Goal: Task Accomplishment & Management: Manage account settings

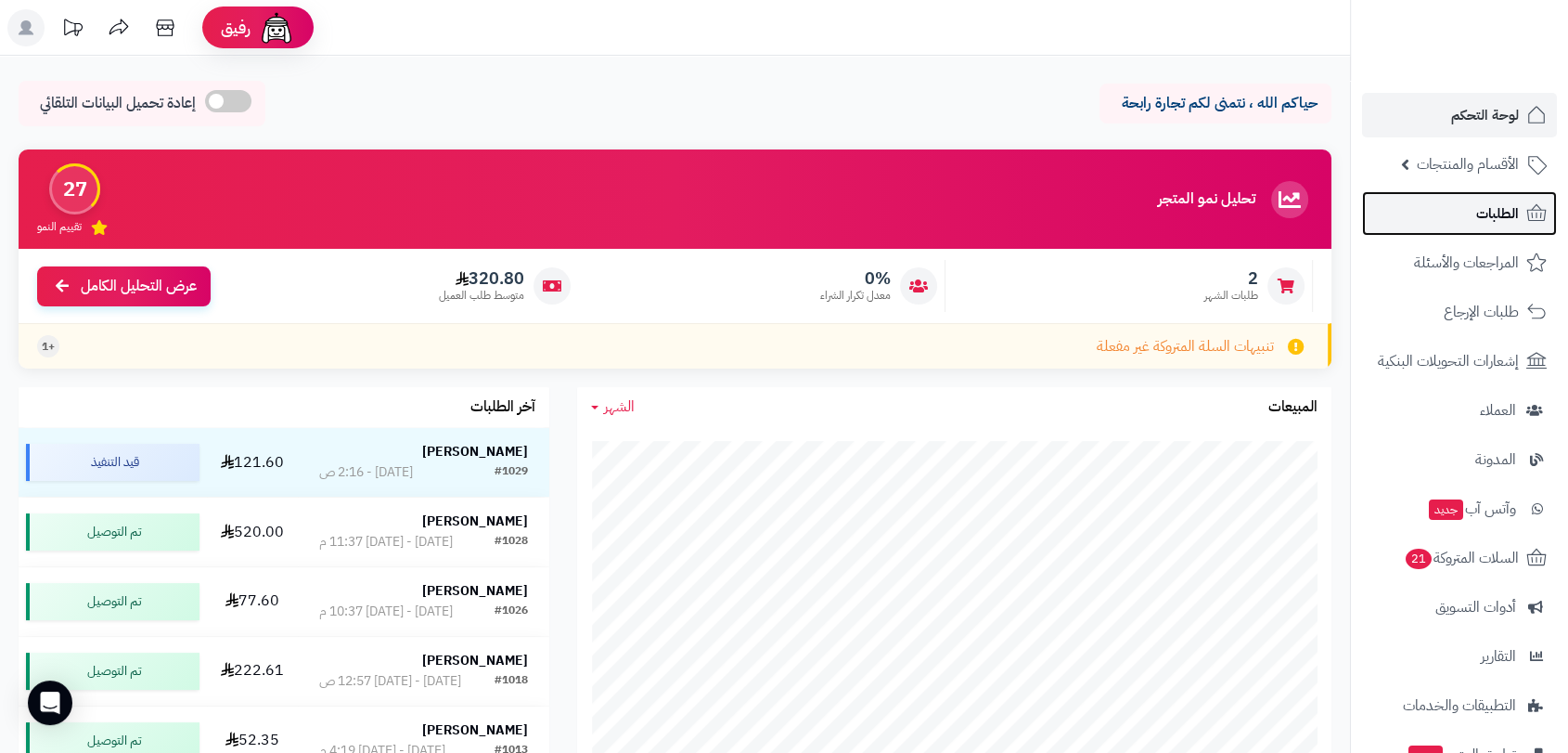
click at [1489, 208] on span "الطلبات" at bounding box center [1497, 213] width 43 height 26
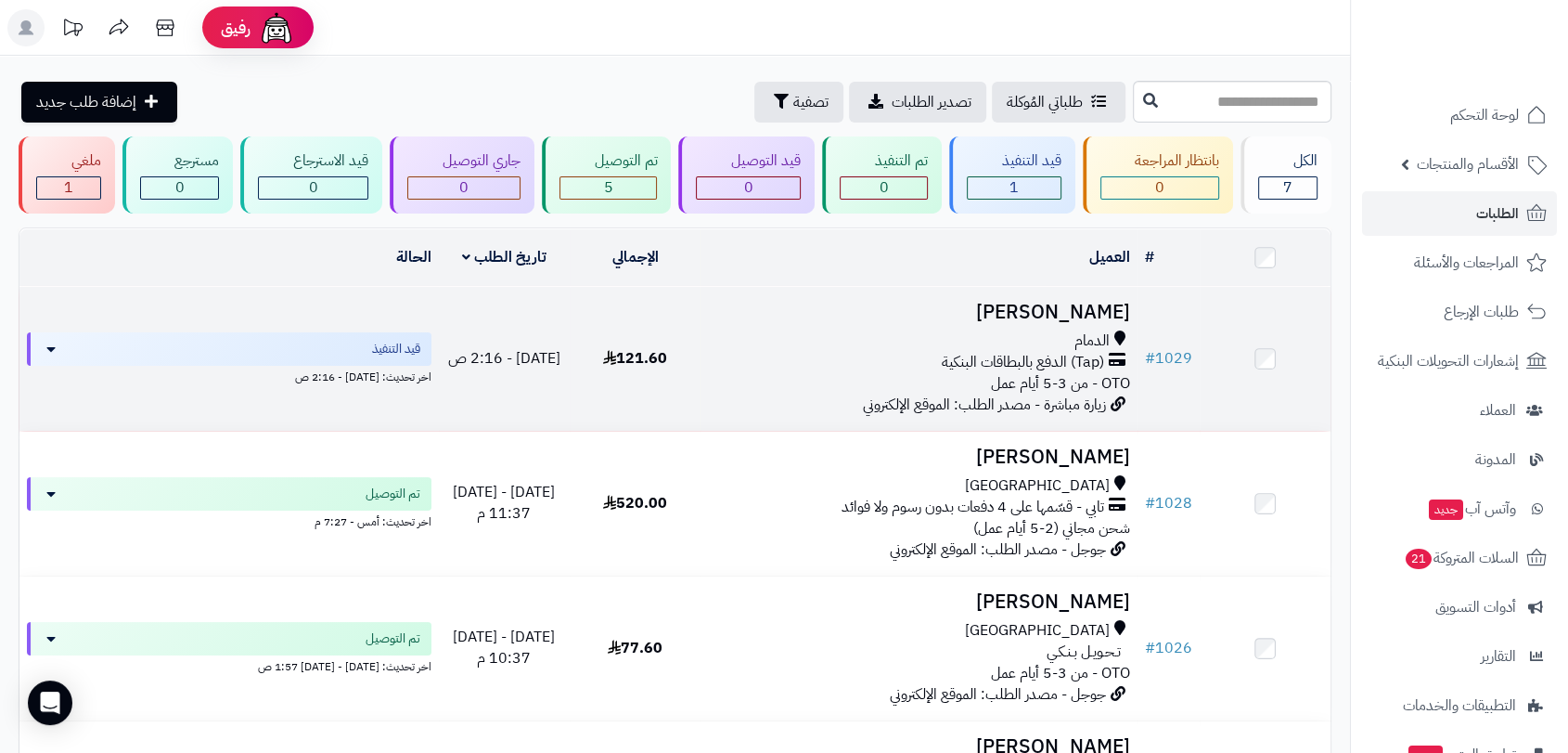
click at [1043, 308] on h3 "[PERSON_NAME]" at bounding box center [919, 313] width 422 height 21
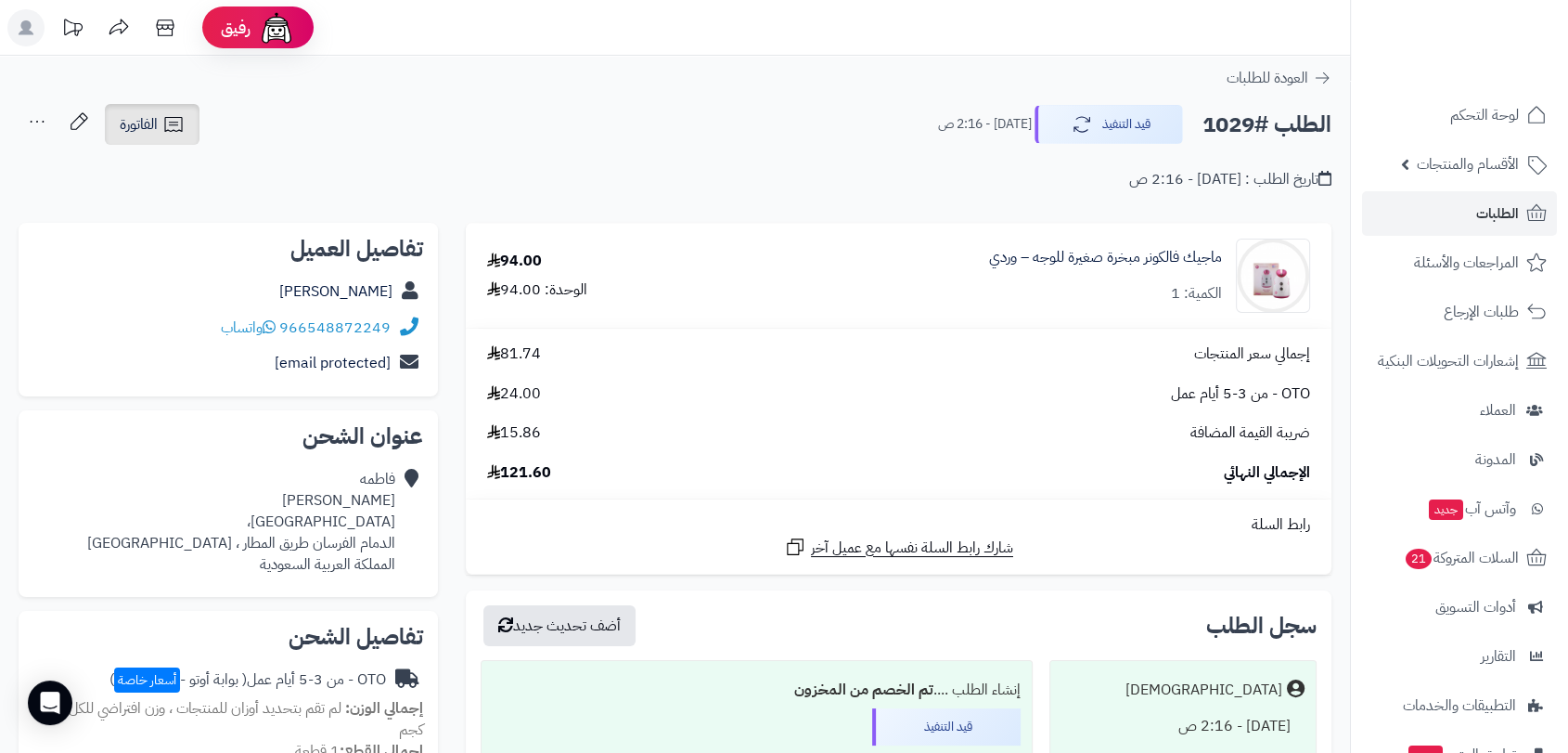
click at [139, 126] on span "الفاتورة" at bounding box center [138, 124] width 38 height 22
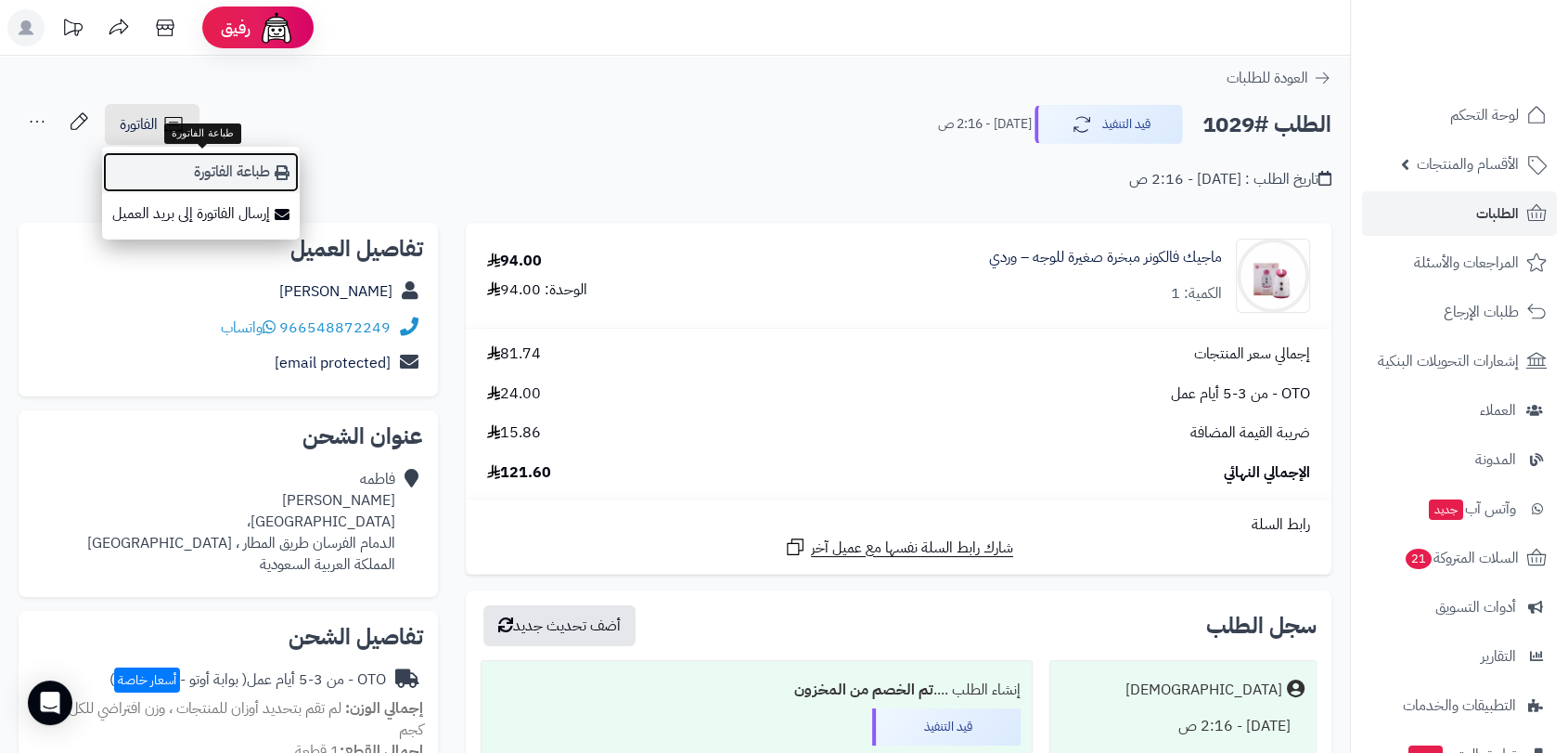
click at [227, 171] on link "طباعة الفاتورة" at bounding box center [201, 171] width 197 height 42
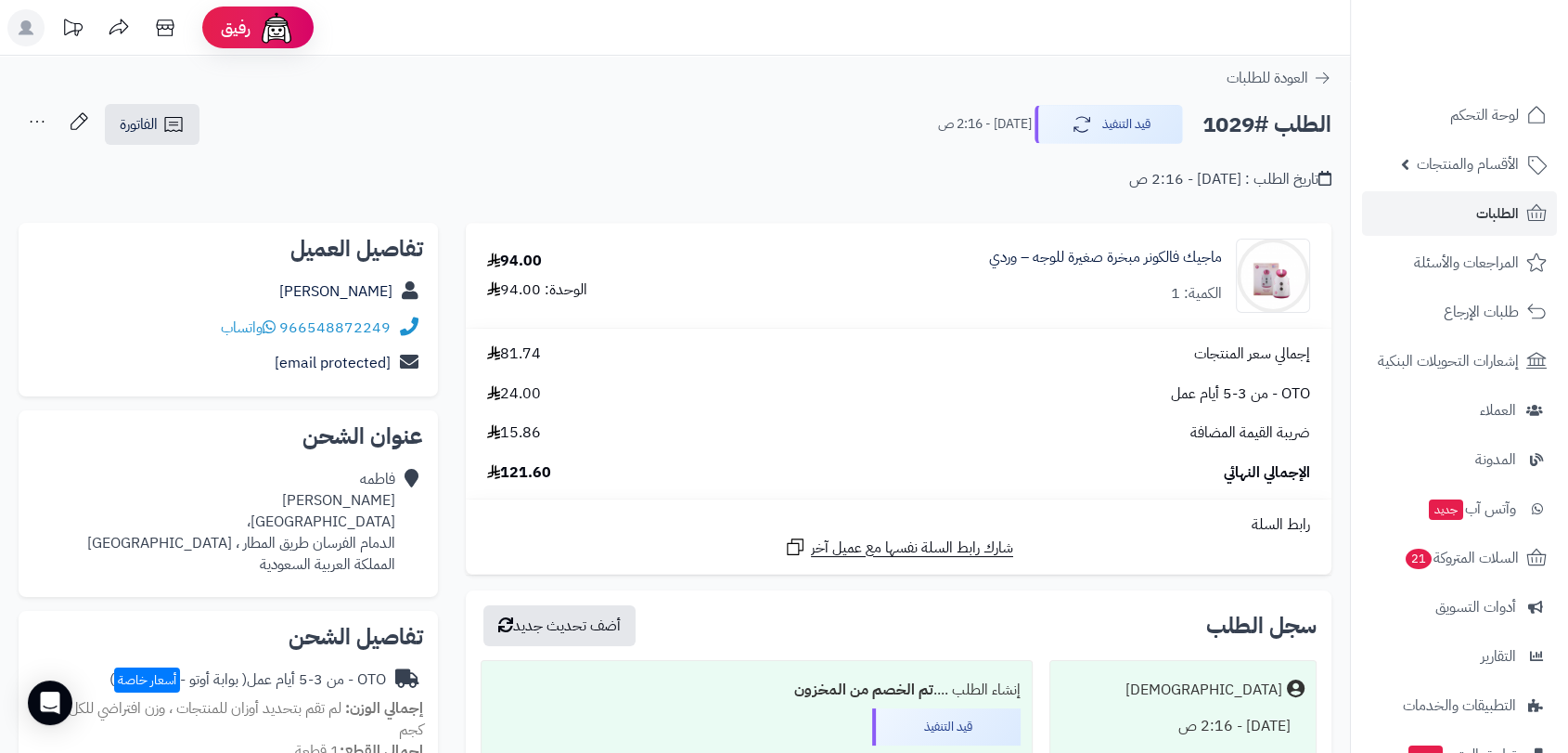
click at [31, 121] on icon at bounding box center [37, 121] width 37 height 37
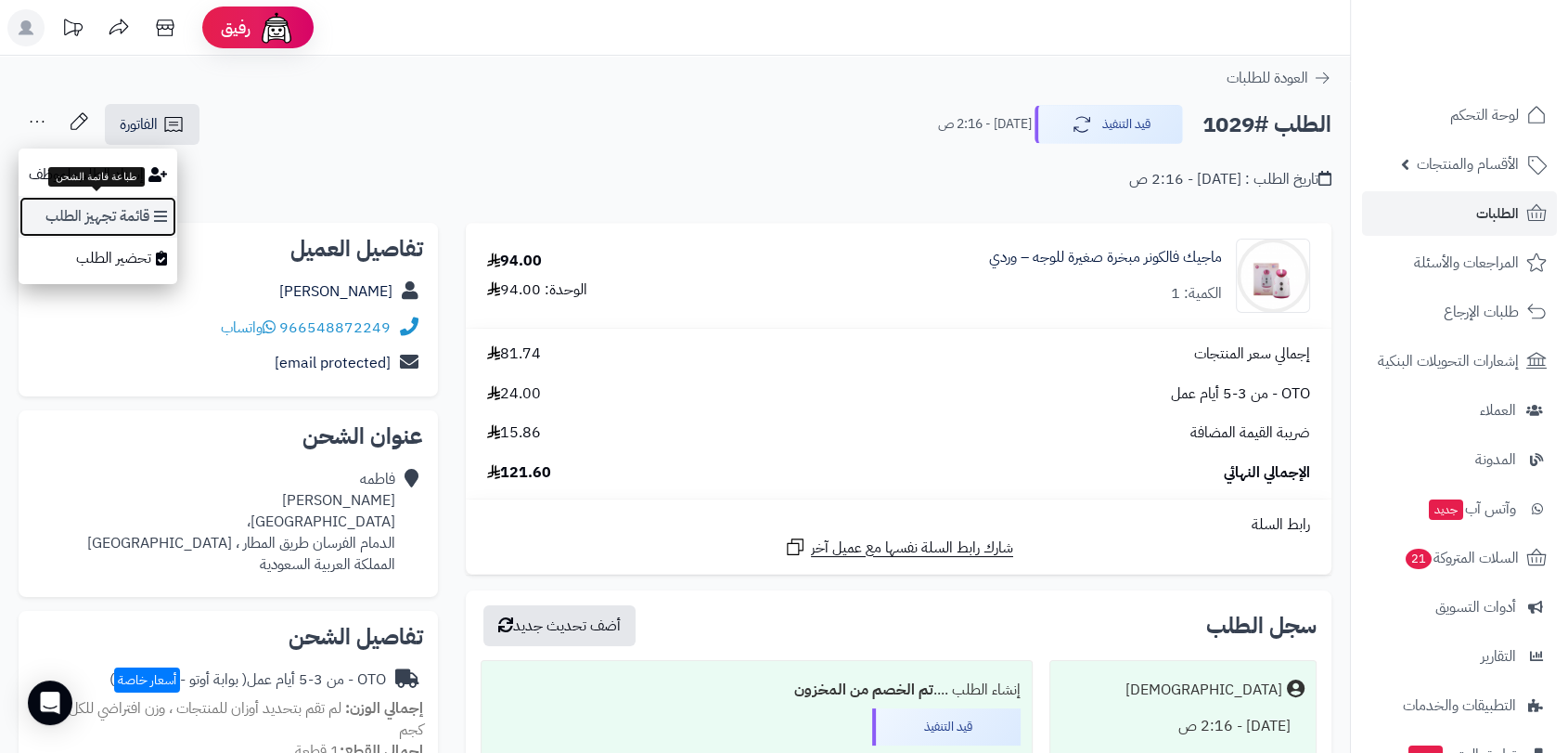
click at [120, 212] on link "قائمة تجهيز الطلب" at bounding box center [98, 216] width 159 height 42
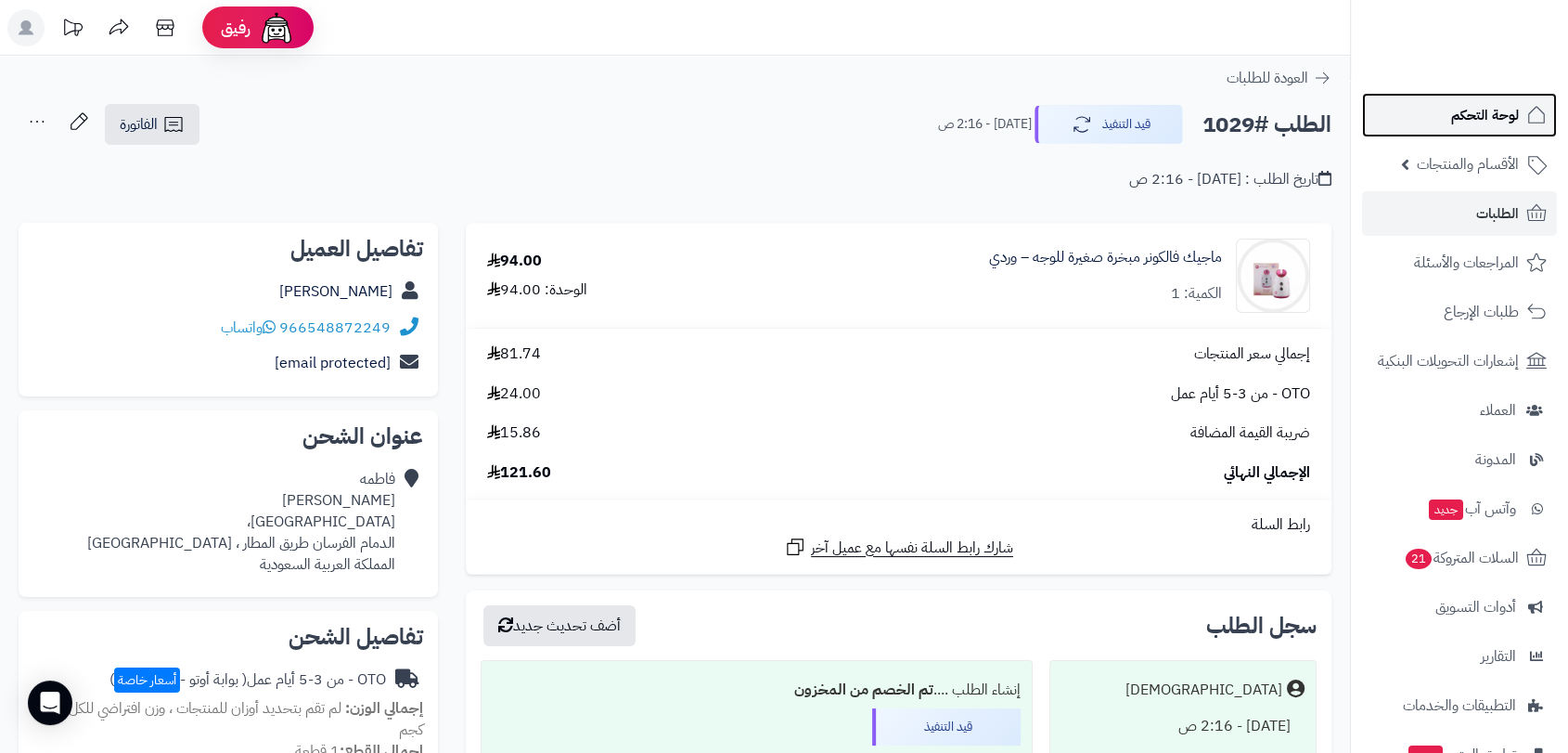
click at [1492, 121] on span "لوحة التحكم" at bounding box center [1485, 115] width 68 height 26
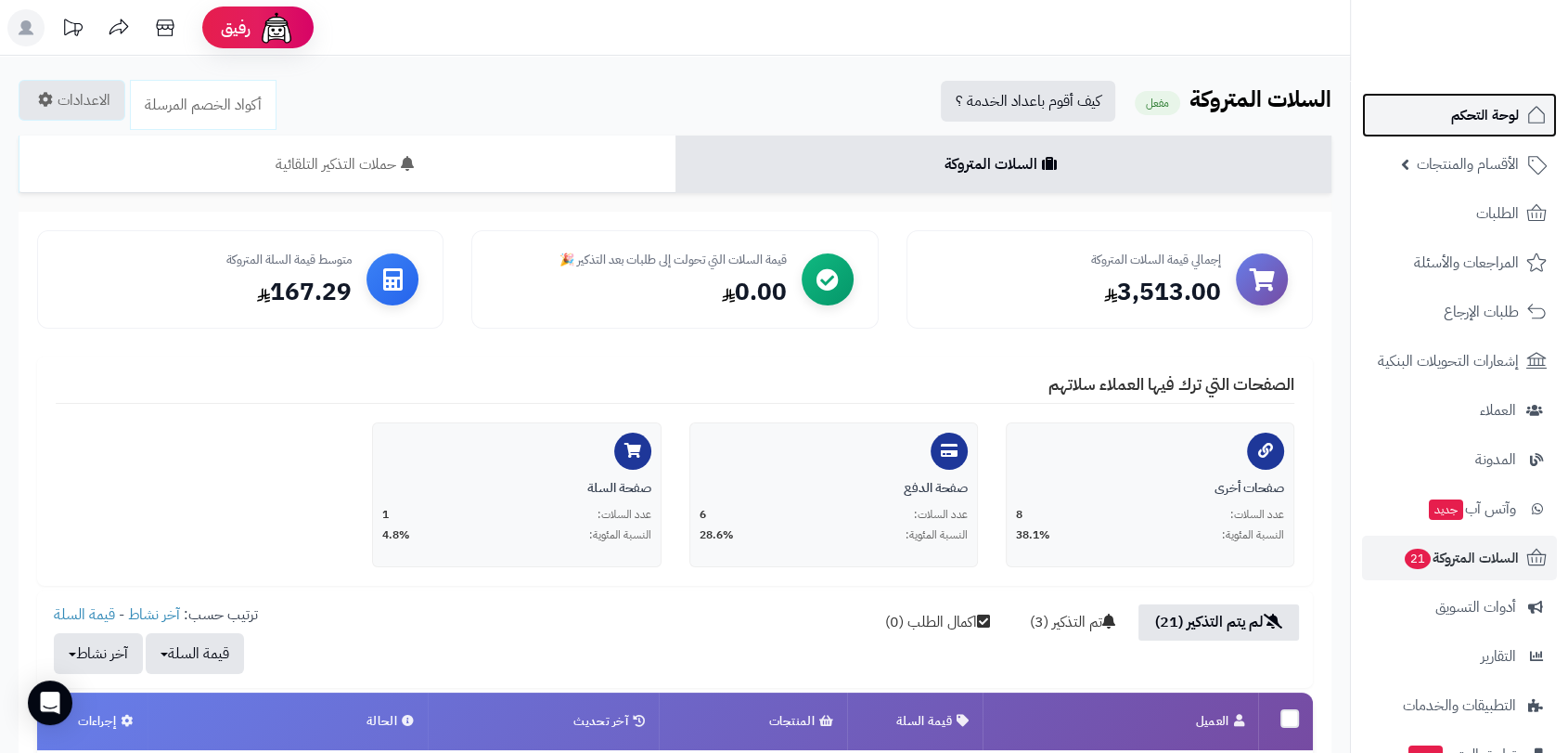
click at [1480, 120] on span "لوحة التحكم" at bounding box center [1485, 115] width 68 height 26
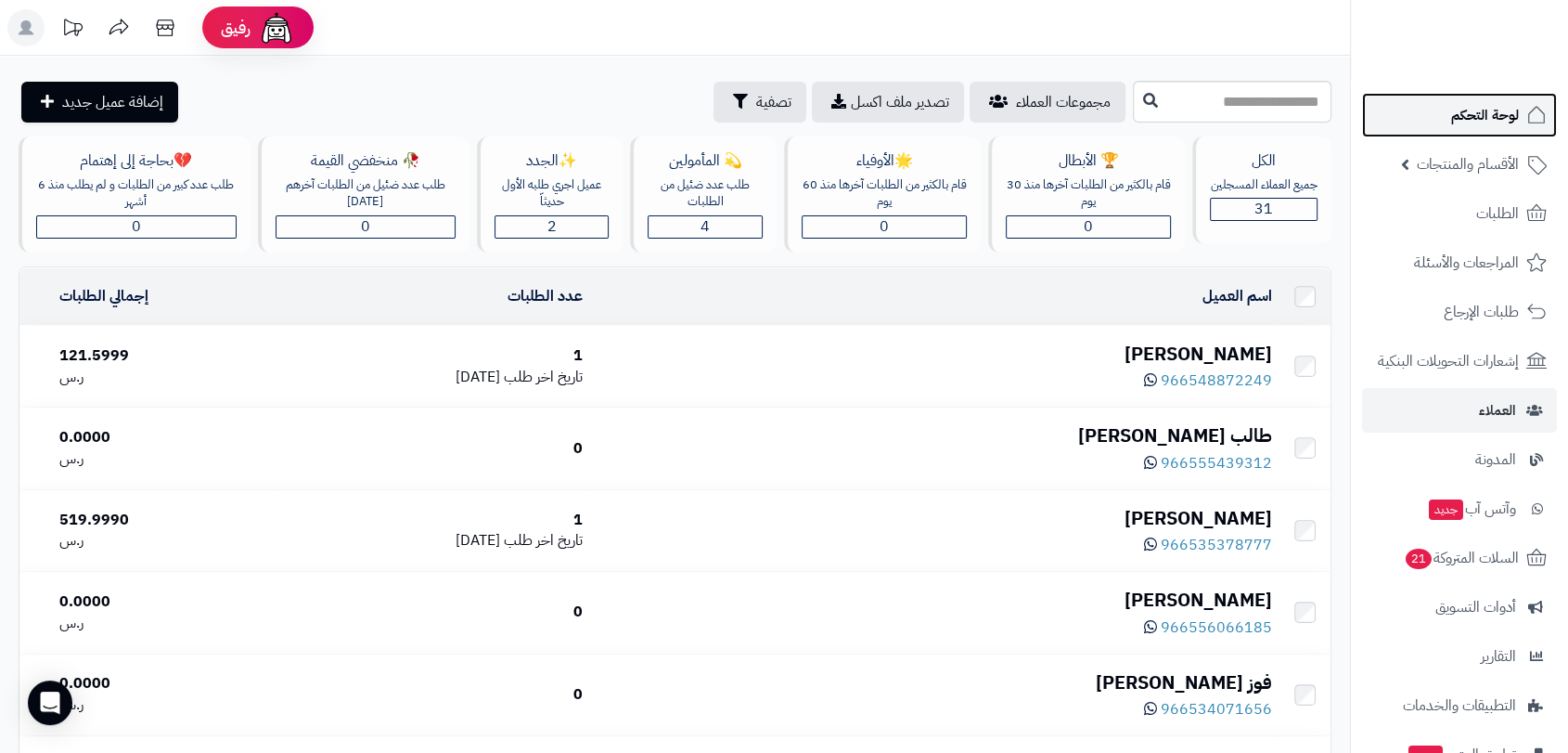
click at [1470, 126] on span "لوحة التحكم" at bounding box center [1485, 115] width 68 height 26
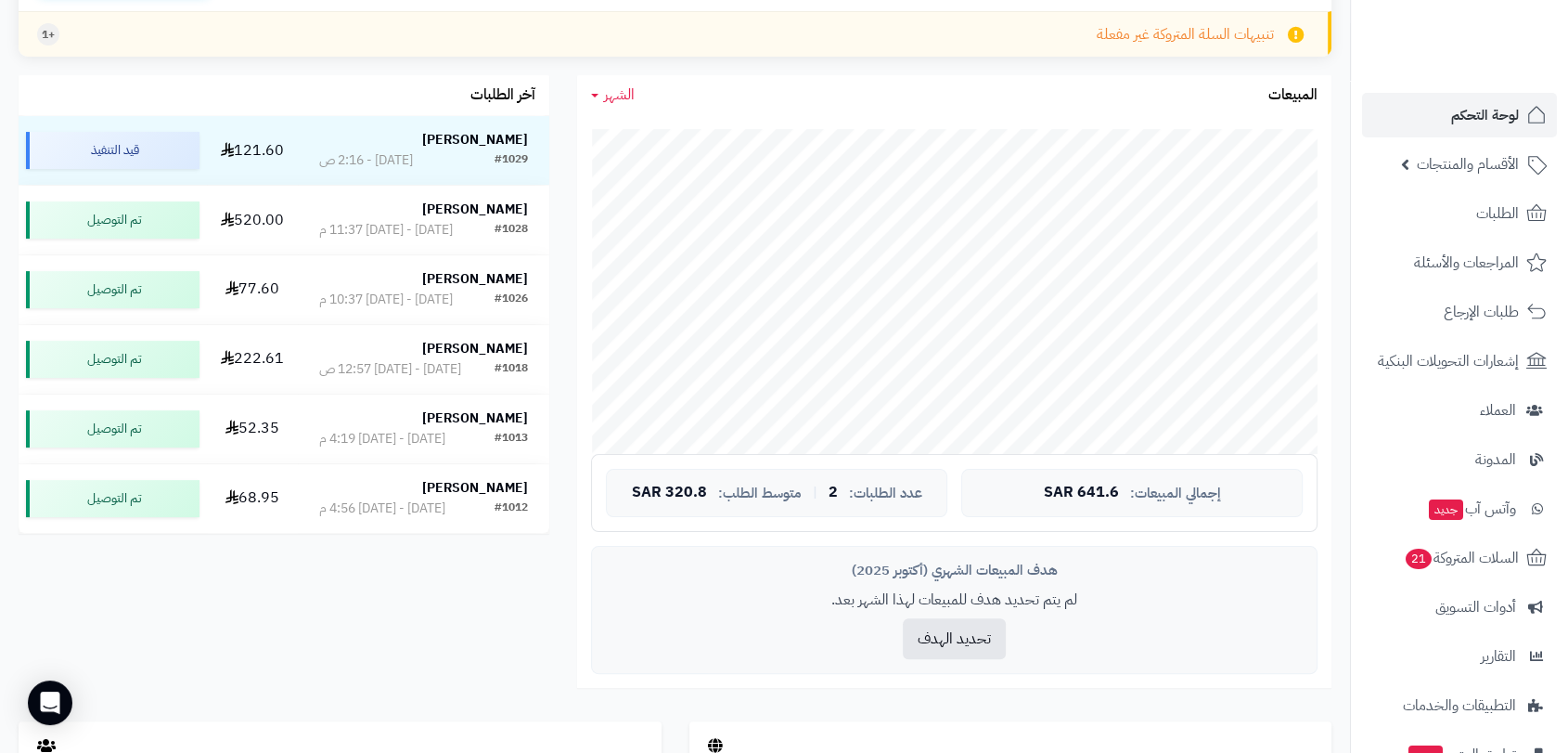
scroll to position [309, 0]
